Goal: Transaction & Acquisition: Purchase product/service

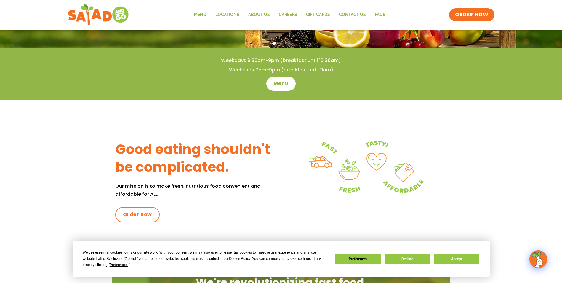
scroll to position [119, 0]
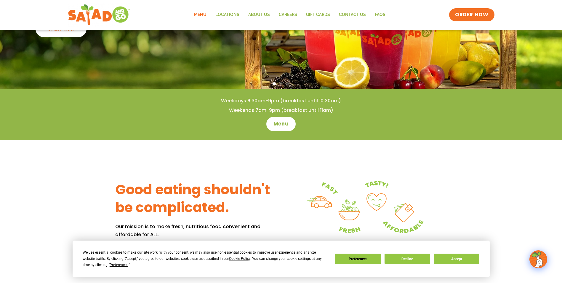
click at [201, 16] on link "Menu" at bounding box center [200, 15] width 21 height 14
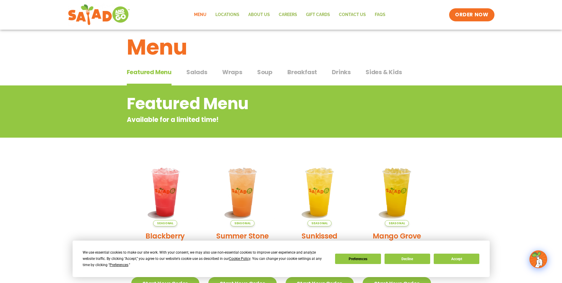
scroll to position [9, 0]
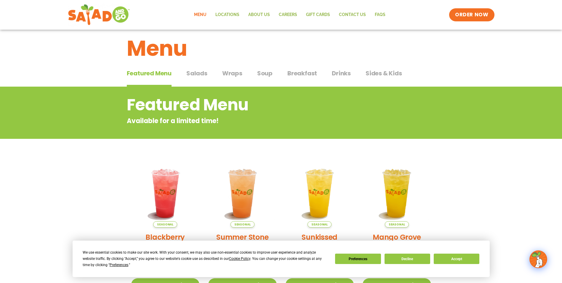
click at [193, 77] on span "Salads" at bounding box center [196, 73] width 21 height 9
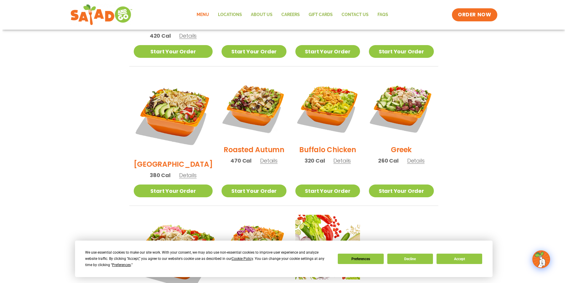
scroll to position [335, 0]
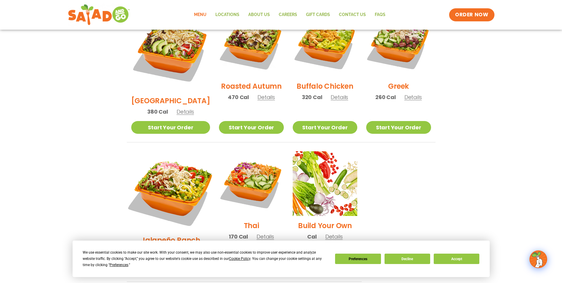
click at [180, 163] on img at bounding box center [170, 190] width 93 height 93
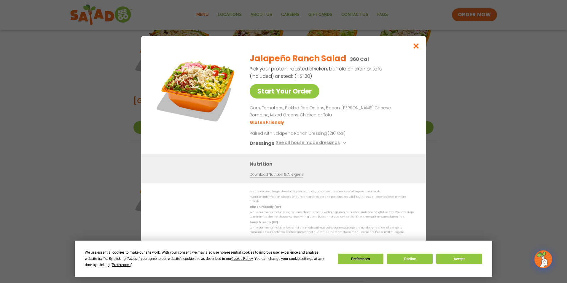
click at [79, 63] on div "Start Your Order Jalapeño Ranch Salad 360 Cal Pick your protein: roasted chicke…" at bounding box center [283, 141] width 567 height 283
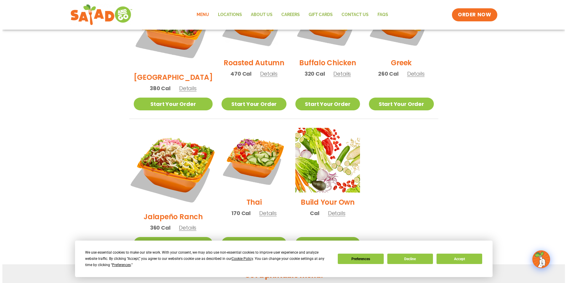
scroll to position [390, 0]
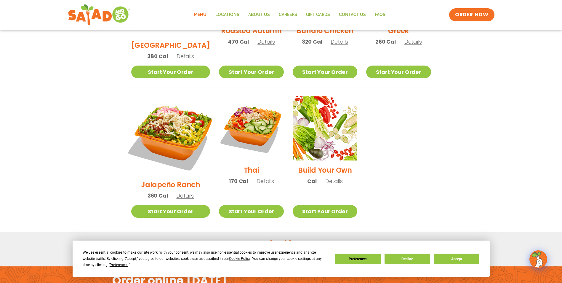
click at [150, 117] on img at bounding box center [170, 135] width 93 height 93
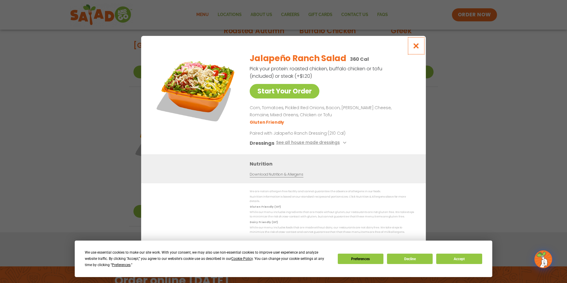
click at [417, 49] on icon "Close modal" at bounding box center [415, 46] width 7 height 6
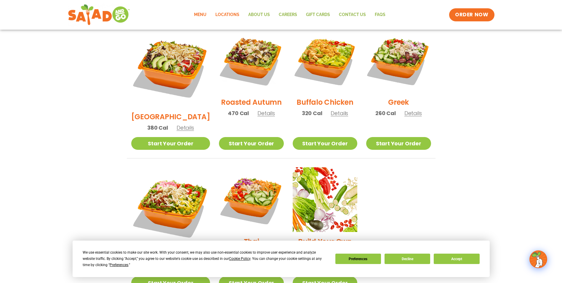
scroll to position [301, 0]
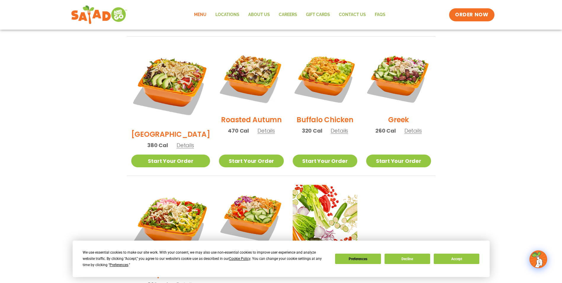
click at [121, 15] on img at bounding box center [99, 14] width 56 height 21
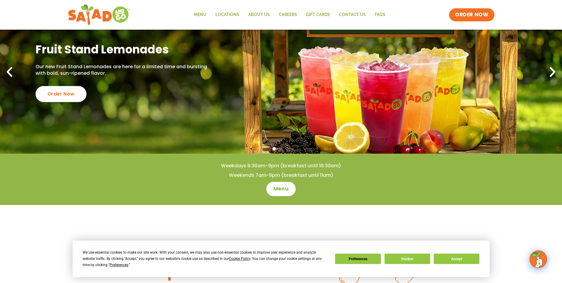
scroll to position [30, 0]
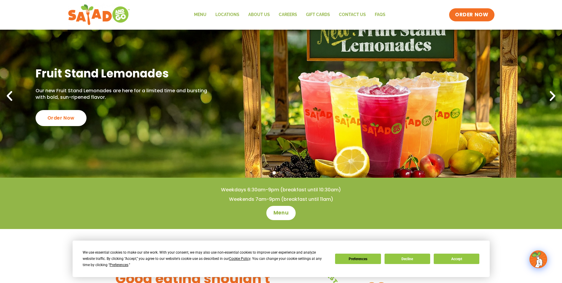
click at [376, 132] on link "Fruit Stand Lemonades Our new Fruit Stand Lemonades are here for a limited time…" at bounding box center [281, 96] width 562 height 163
click at [65, 116] on div "Order Now" at bounding box center [61, 117] width 56 height 17
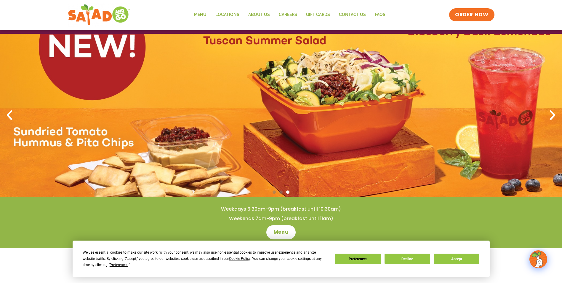
scroll to position [0, 0]
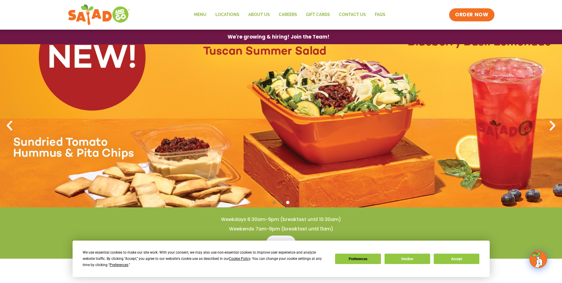
click at [10, 125] on icon "Previous slide" at bounding box center [9, 125] width 13 height 13
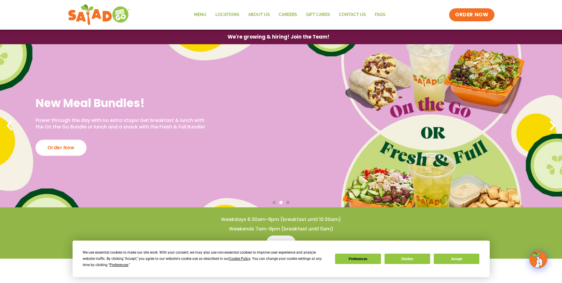
click at [11, 125] on icon "Previous slide" at bounding box center [9, 125] width 13 height 13
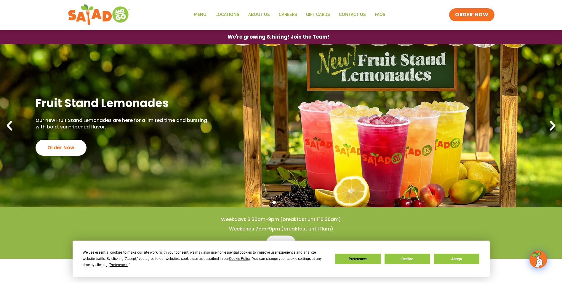
click at [220, 143] on link "Fruit Stand Lemonades Our new Fruit Stand Lemonades are here for a limited time…" at bounding box center [281, 125] width 562 height 163
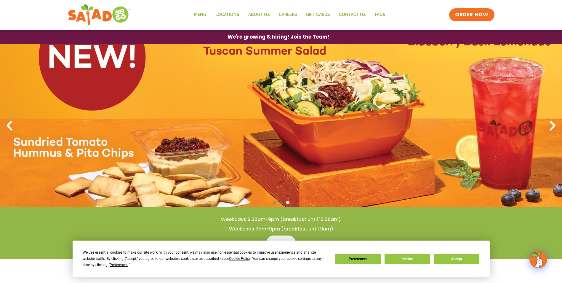
click at [550, 125] on icon "Next slide" at bounding box center [552, 125] width 13 height 13
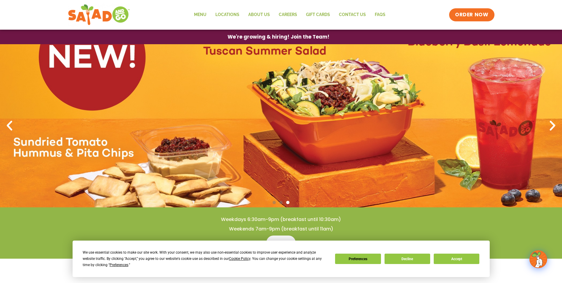
click at [554, 124] on icon "Next slide" at bounding box center [552, 125] width 13 height 13
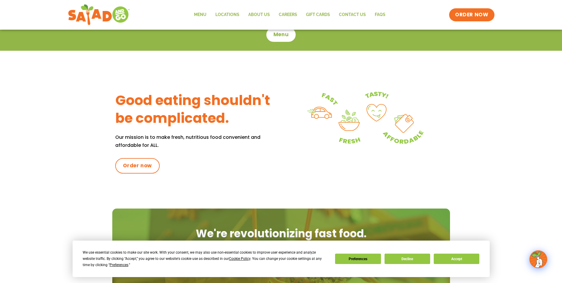
scroll to position [30, 0]
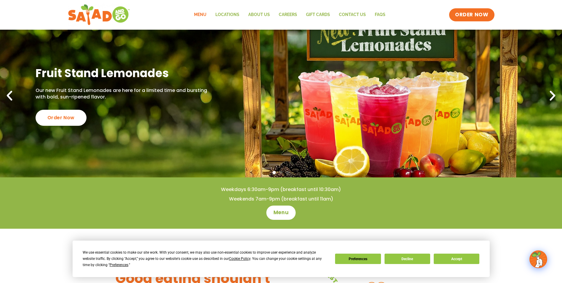
click at [199, 15] on link "Menu" at bounding box center [200, 15] width 21 height 14
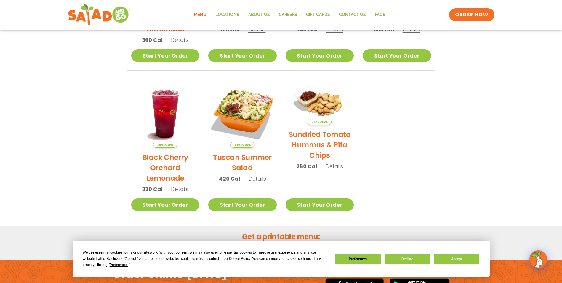
scroll to position [178, 0]
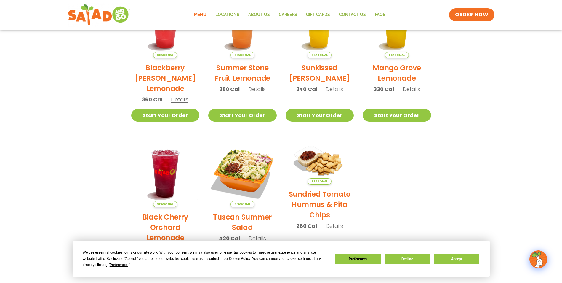
click at [205, 15] on link "Menu" at bounding box center [200, 15] width 21 height 14
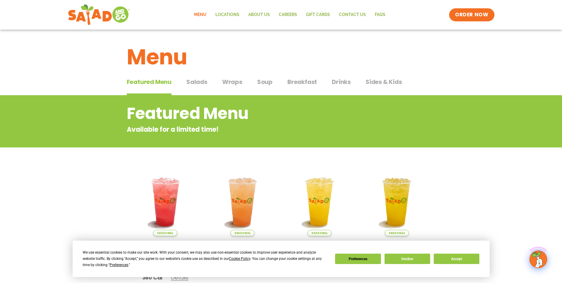
click at [202, 81] on span "Salads" at bounding box center [196, 81] width 21 height 9
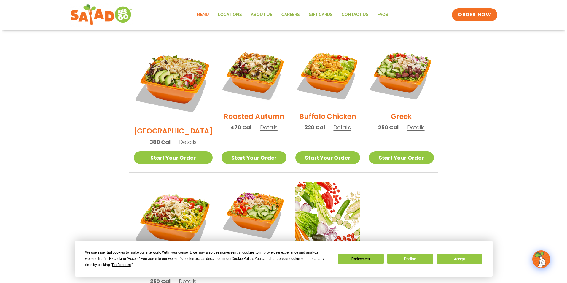
scroll to position [356, 0]
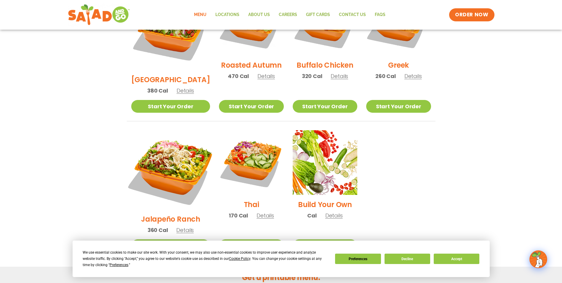
click at [173, 152] on img at bounding box center [170, 169] width 93 height 93
